Goal: Task Accomplishment & Management: Use online tool/utility

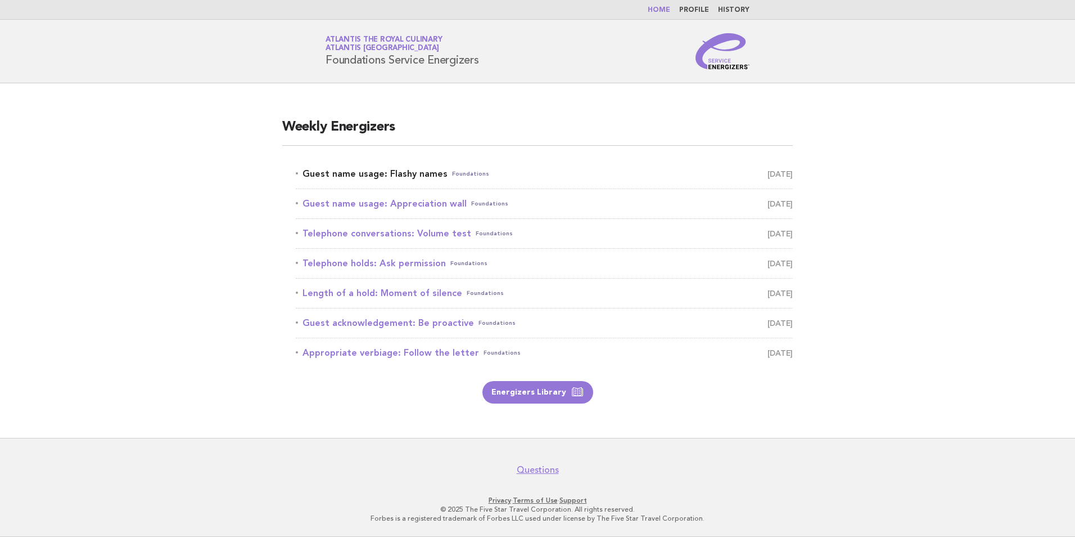
click at [433, 169] on link "Guest name usage: Flashy names Foundations [DATE]" at bounding box center [544, 174] width 497 height 16
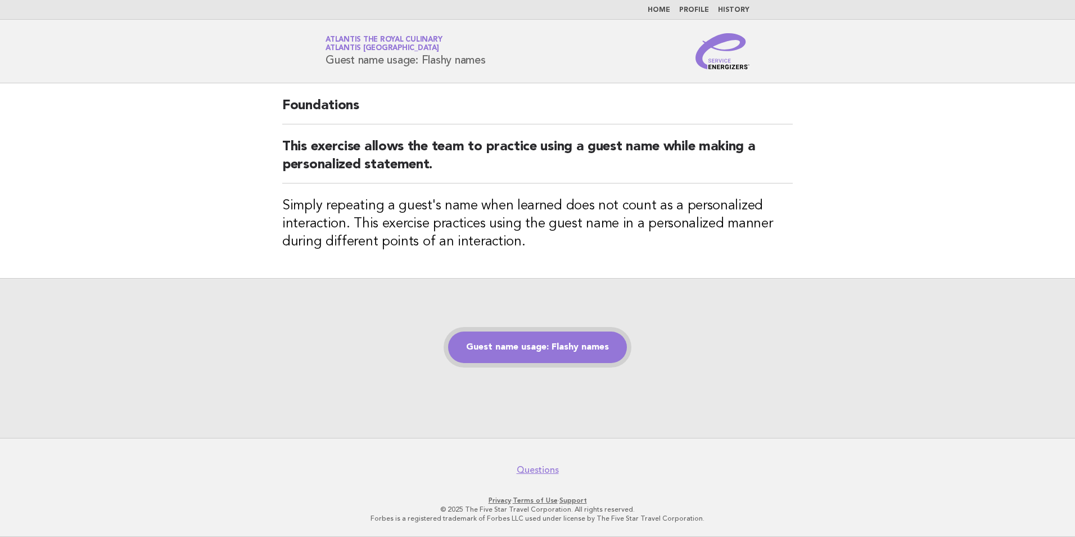
click at [551, 344] on link "Guest name usage: Flashy names" at bounding box center [537, 346] width 179 height 31
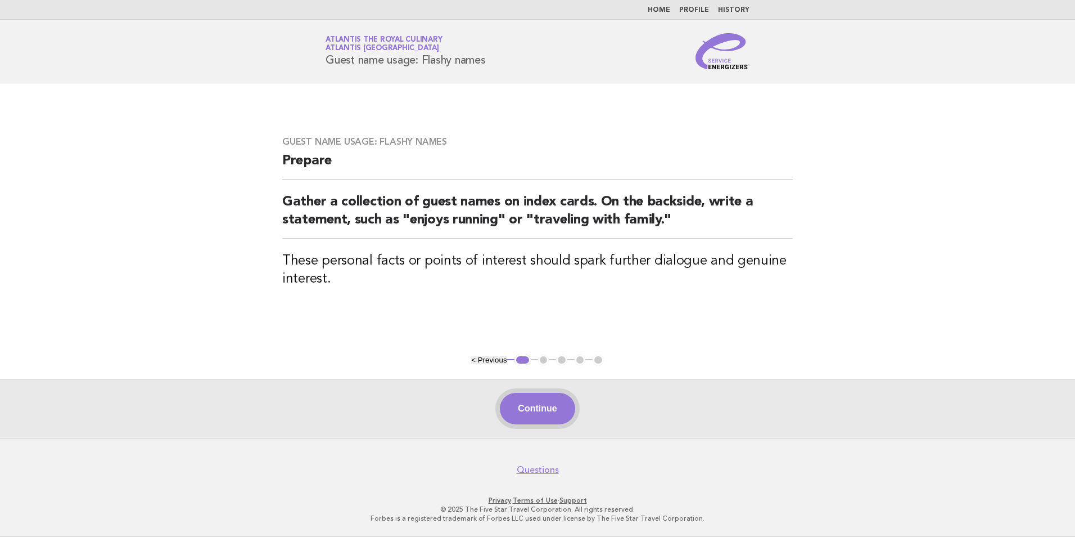
click at [531, 415] on button "Continue" at bounding box center [537, 408] width 75 height 31
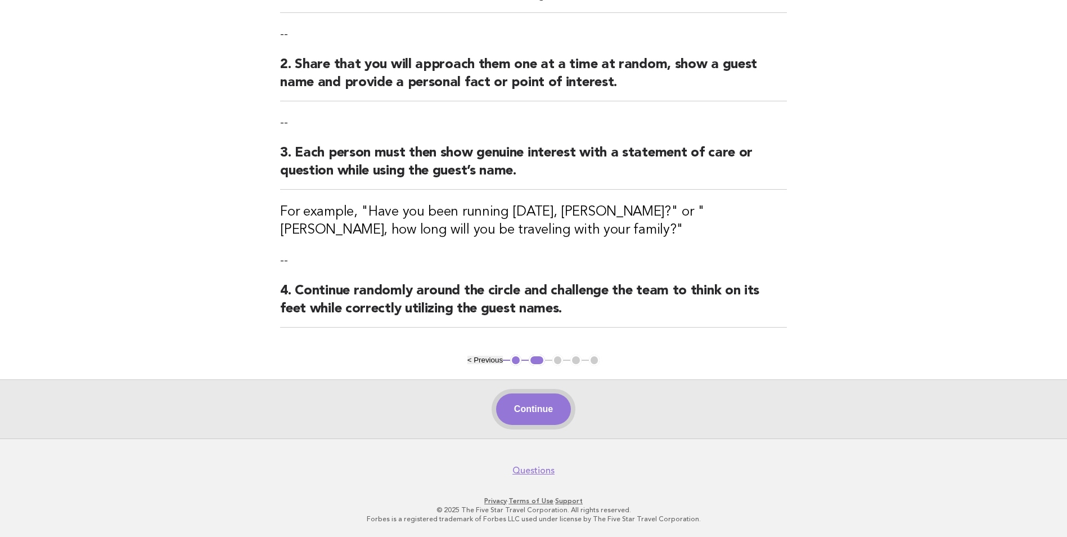
click at [544, 398] on button "Continue" at bounding box center [533, 408] width 75 height 31
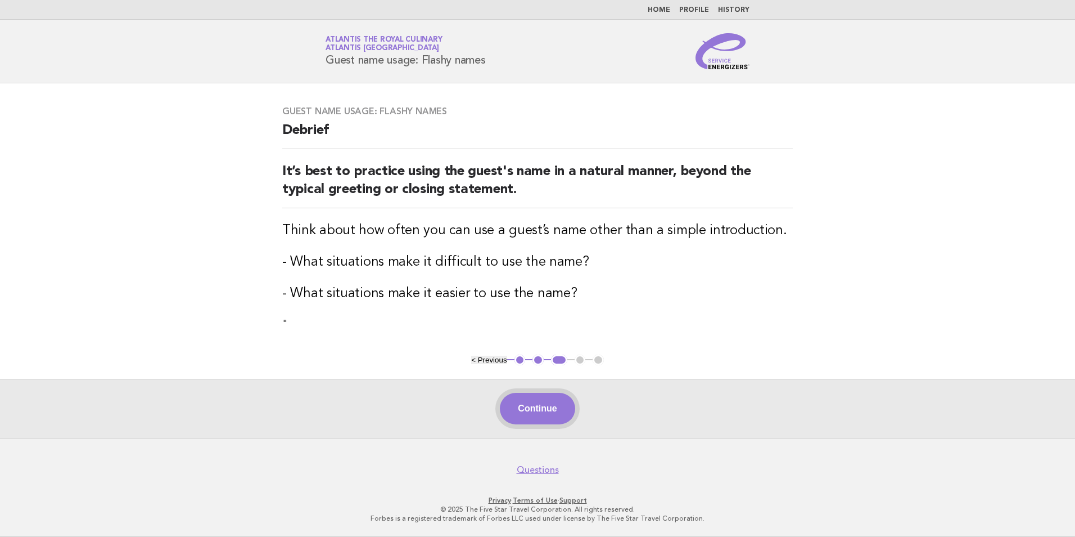
click at [562, 405] on button "Continue" at bounding box center [537, 408] width 75 height 31
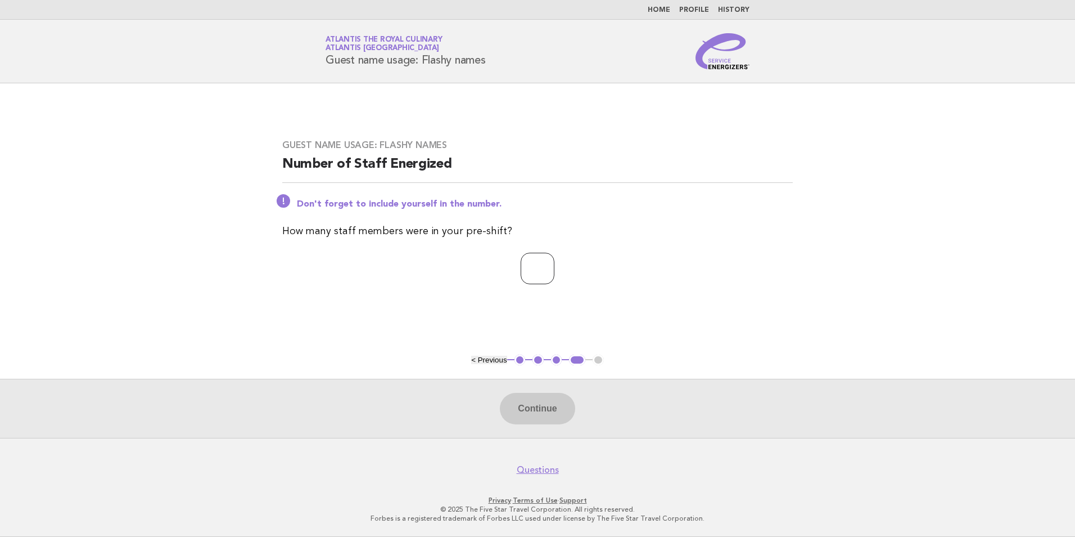
click at [545, 260] on input "number" at bounding box center [538, 268] width 34 height 31
type input "**"
click at [548, 403] on button "Continue" at bounding box center [537, 408] width 75 height 31
